Goal: Navigation & Orientation: Find specific page/section

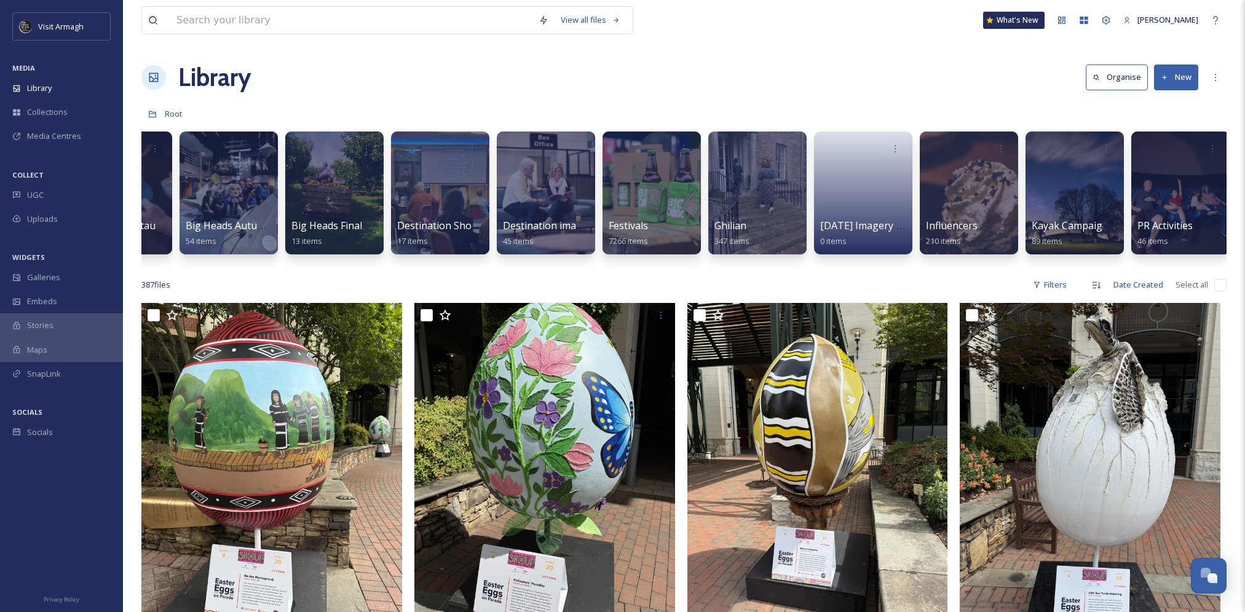
scroll to position [0, 390]
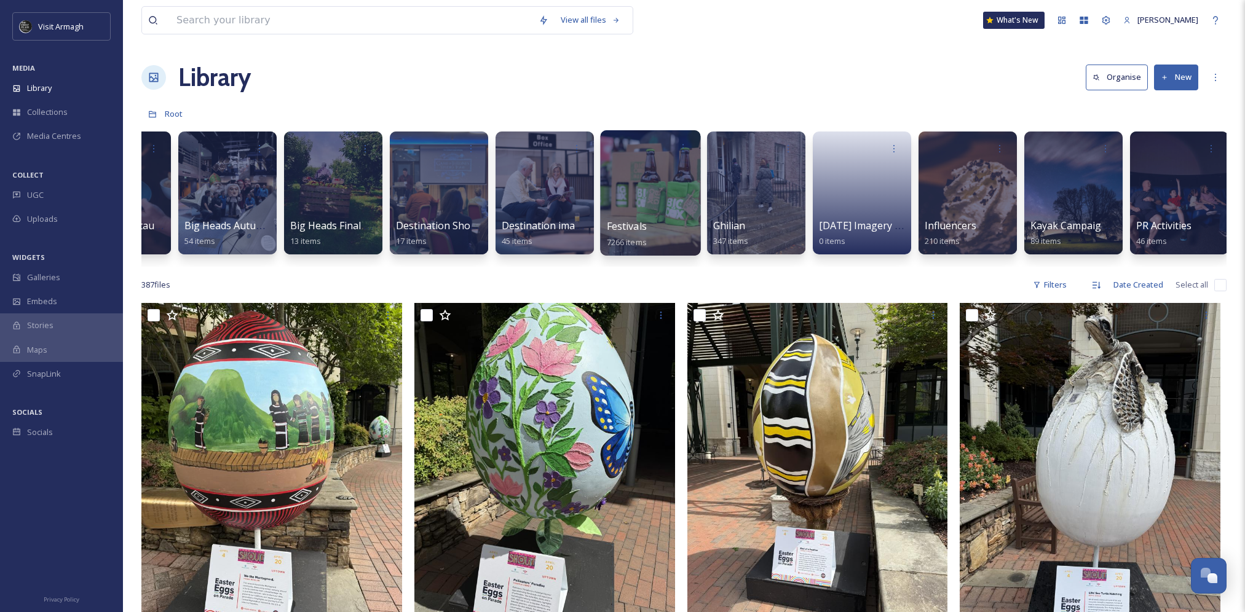
click at [641, 189] on div at bounding box center [650, 192] width 100 height 125
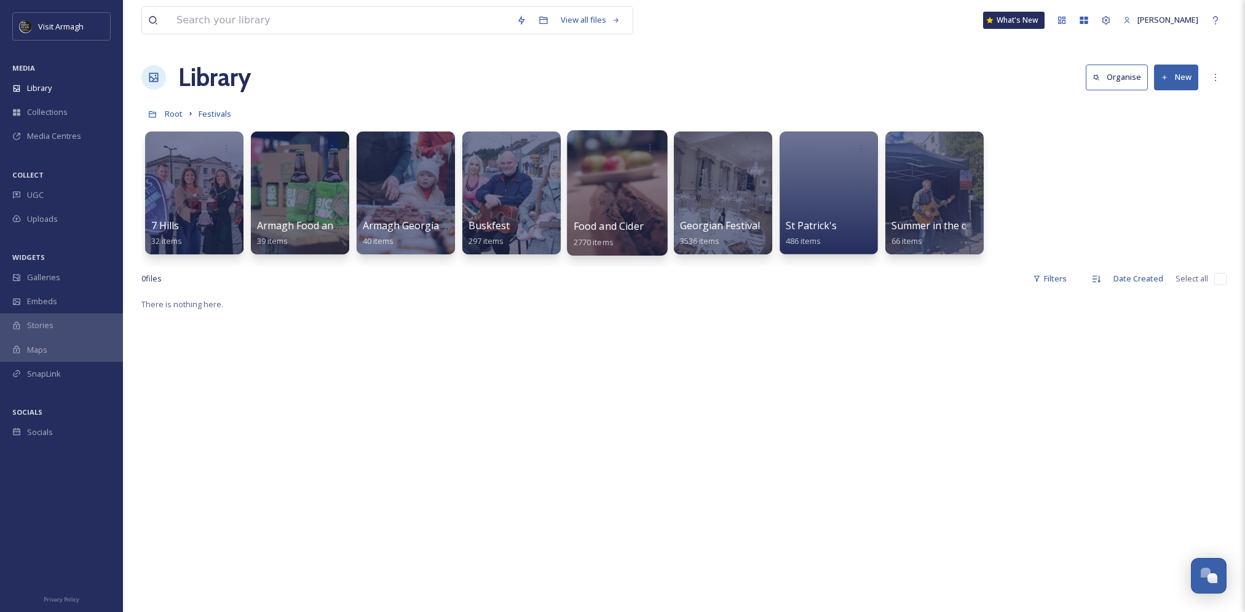
click at [621, 179] on div at bounding box center [617, 192] width 100 height 125
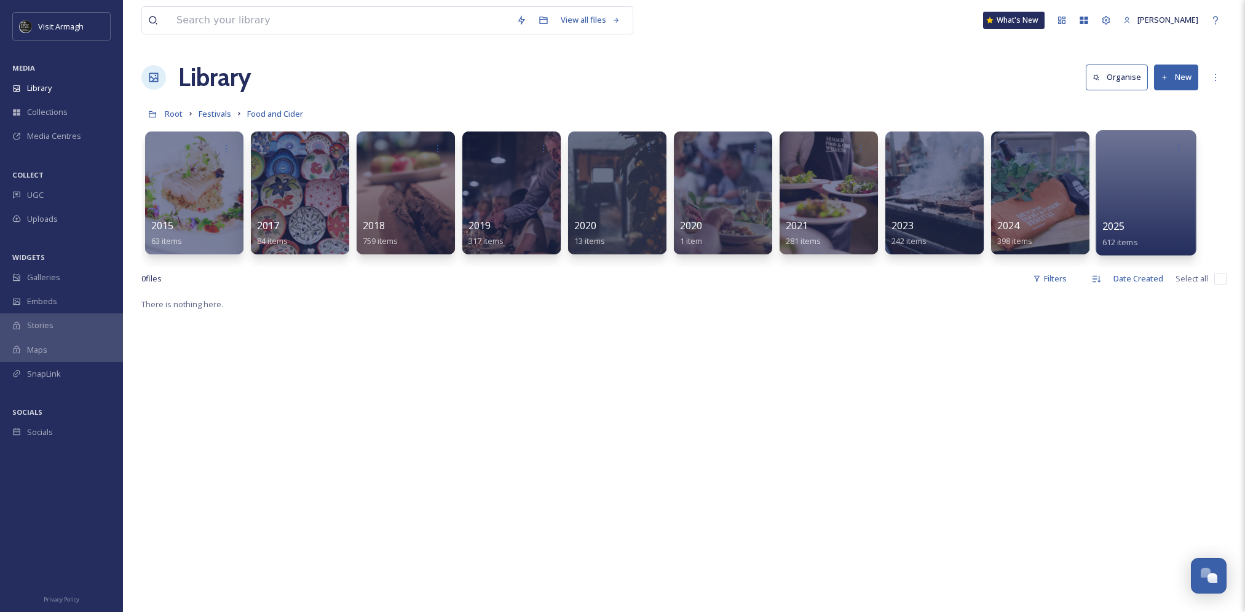
click at [1146, 187] on div at bounding box center [1145, 192] width 100 height 125
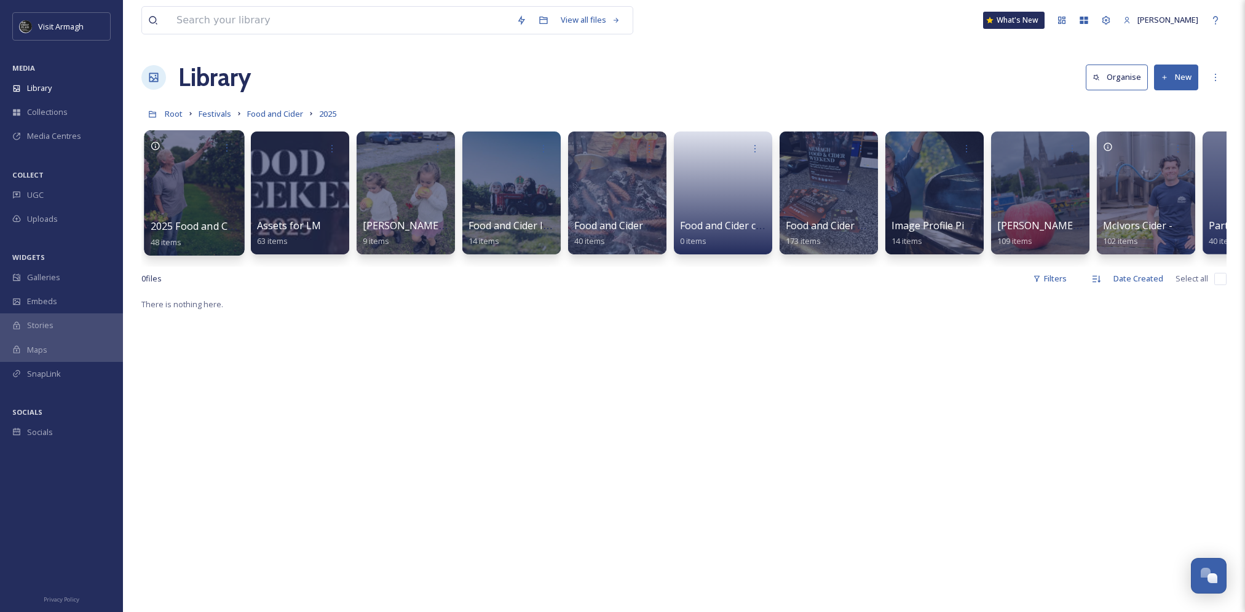
click at [205, 191] on div at bounding box center [194, 192] width 100 height 125
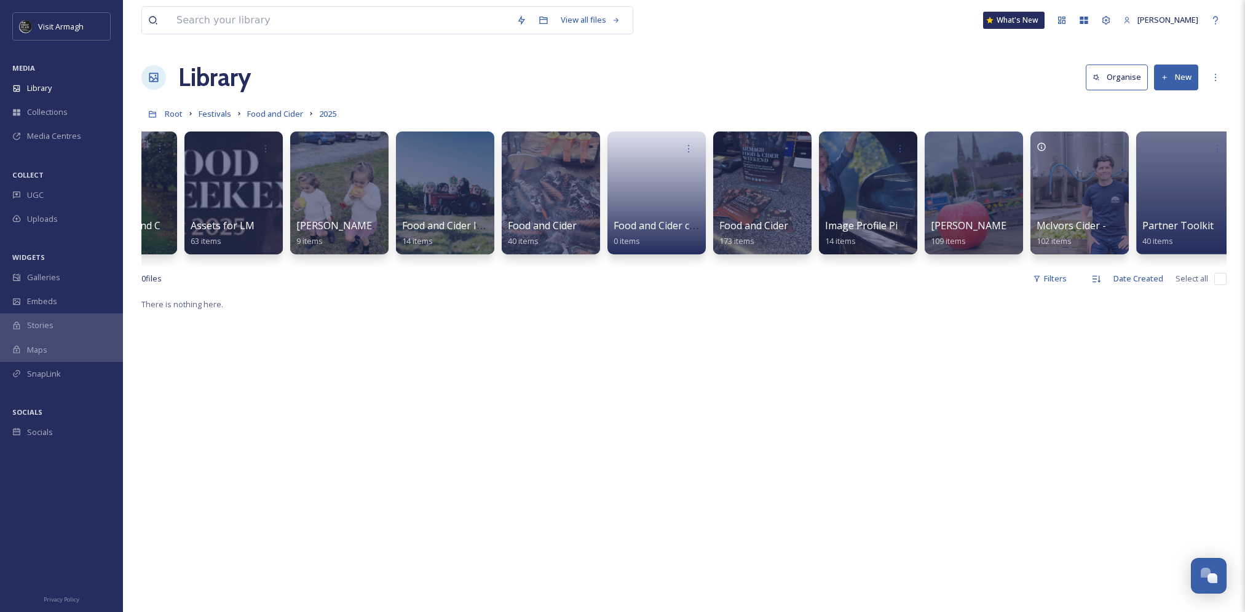
scroll to position [0, 78]
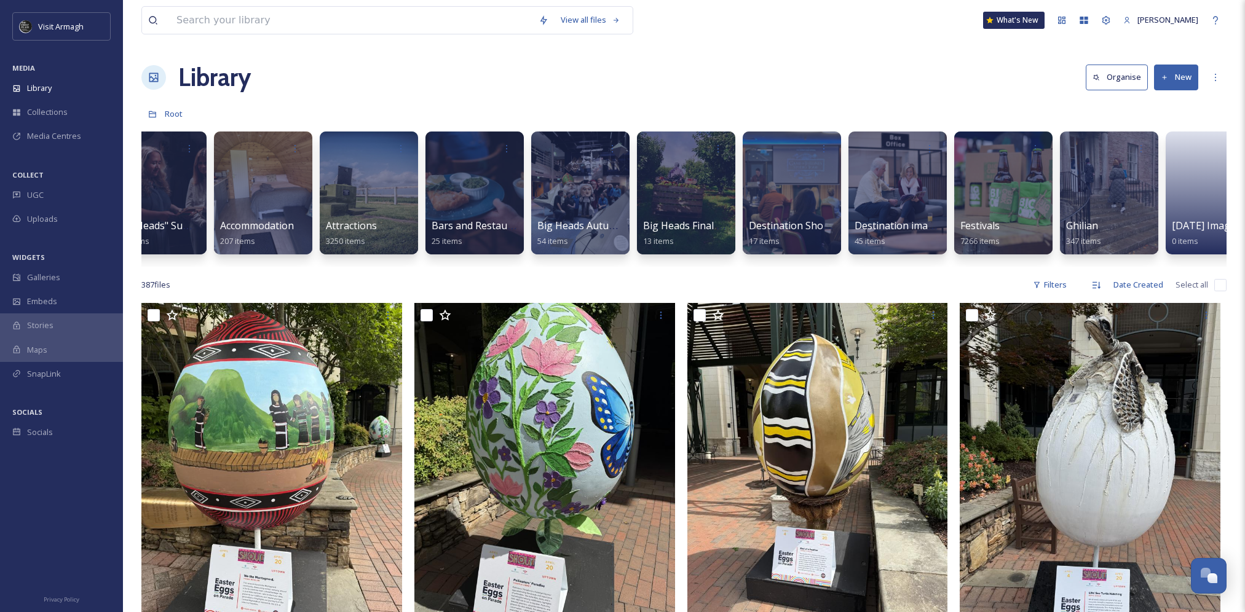
scroll to position [0, 43]
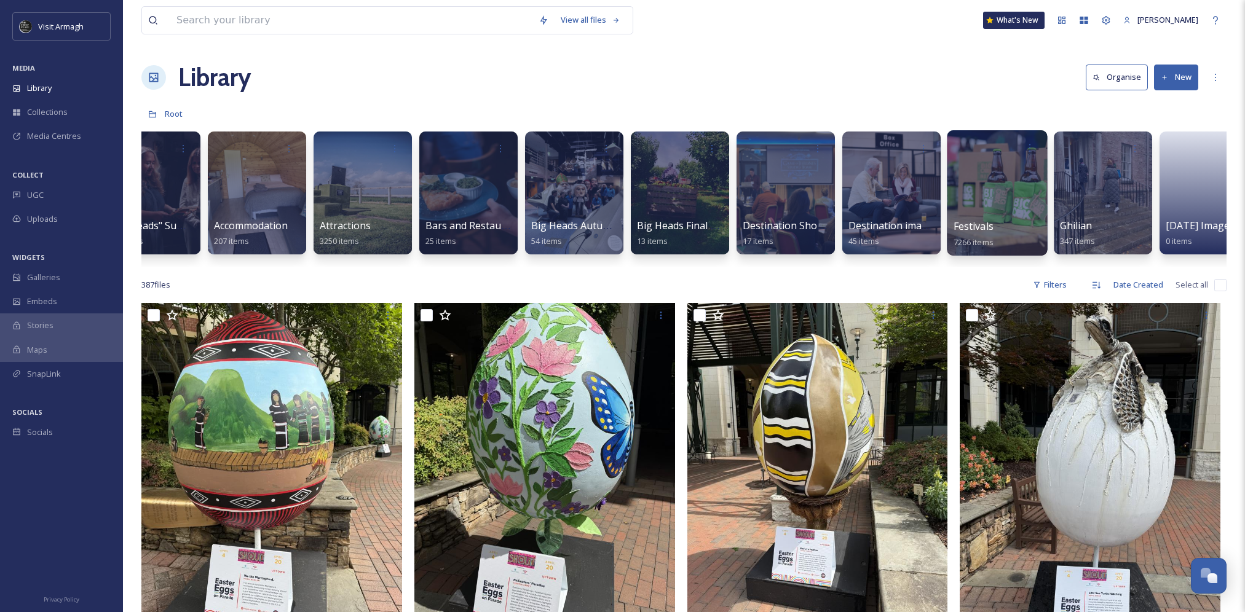
click at [995, 171] on div at bounding box center [997, 192] width 100 height 125
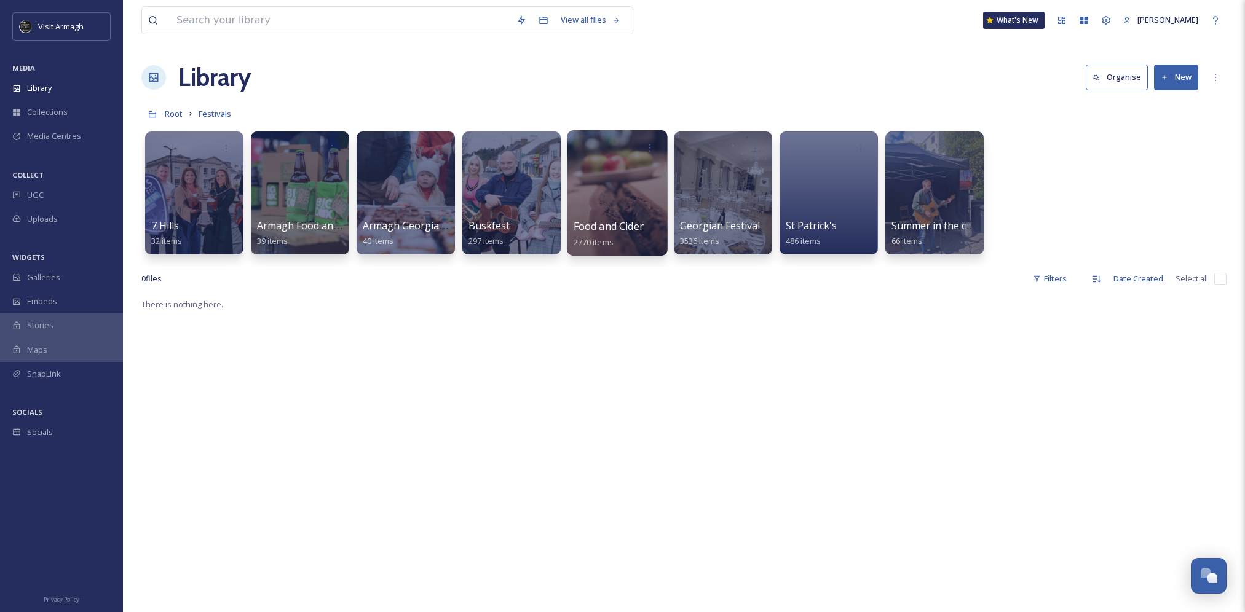
click at [627, 187] on div at bounding box center [617, 192] width 100 height 125
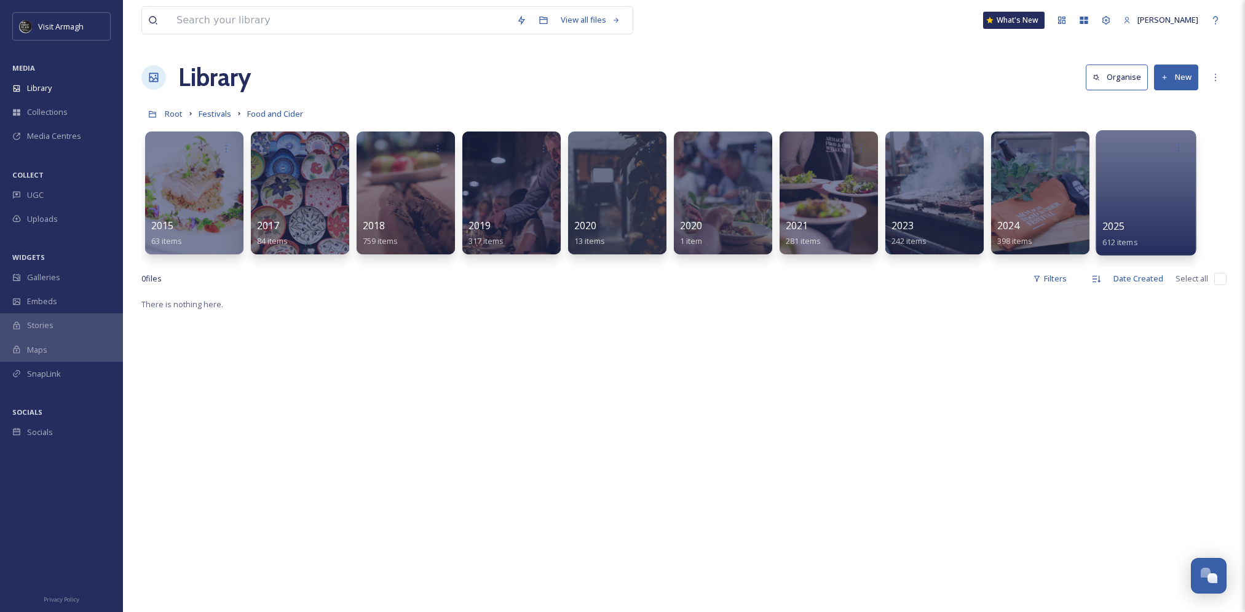
click at [1121, 176] on div at bounding box center [1145, 192] width 100 height 125
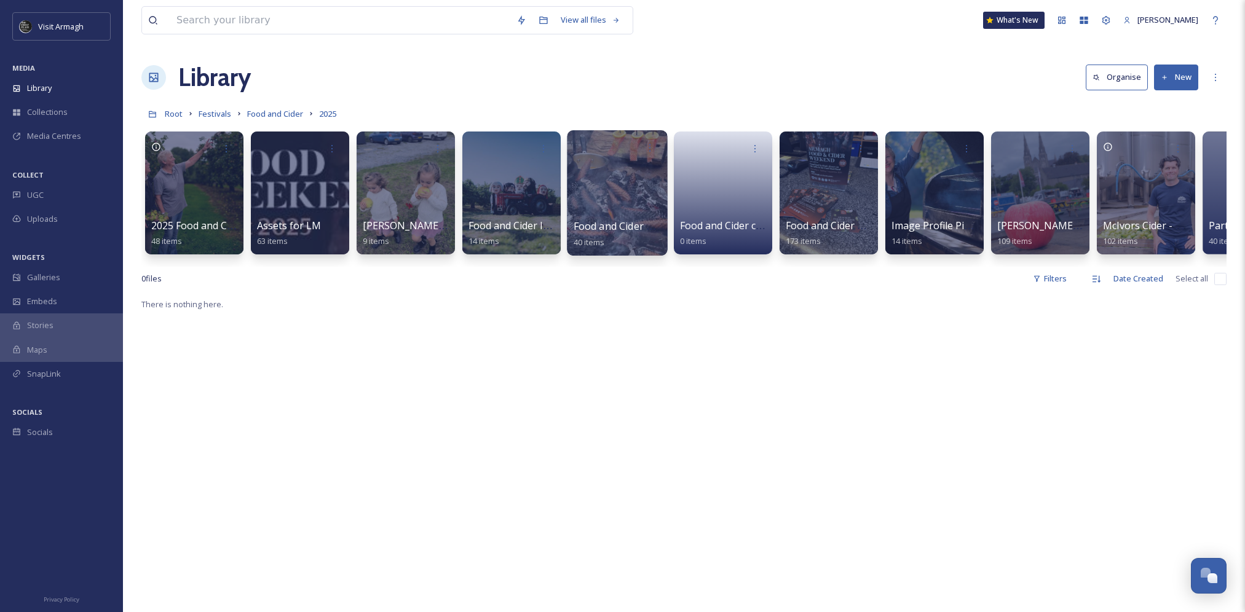
click at [637, 192] on div at bounding box center [617, 192] width 100 height 125
click at [822, 211] on div at bounding box center [828, 192] width 100 height 125
click at [189, 192] on div at bounding box center [194, 192] width 100 height 125
